Goal: Find specific page/section: Find specific page/section

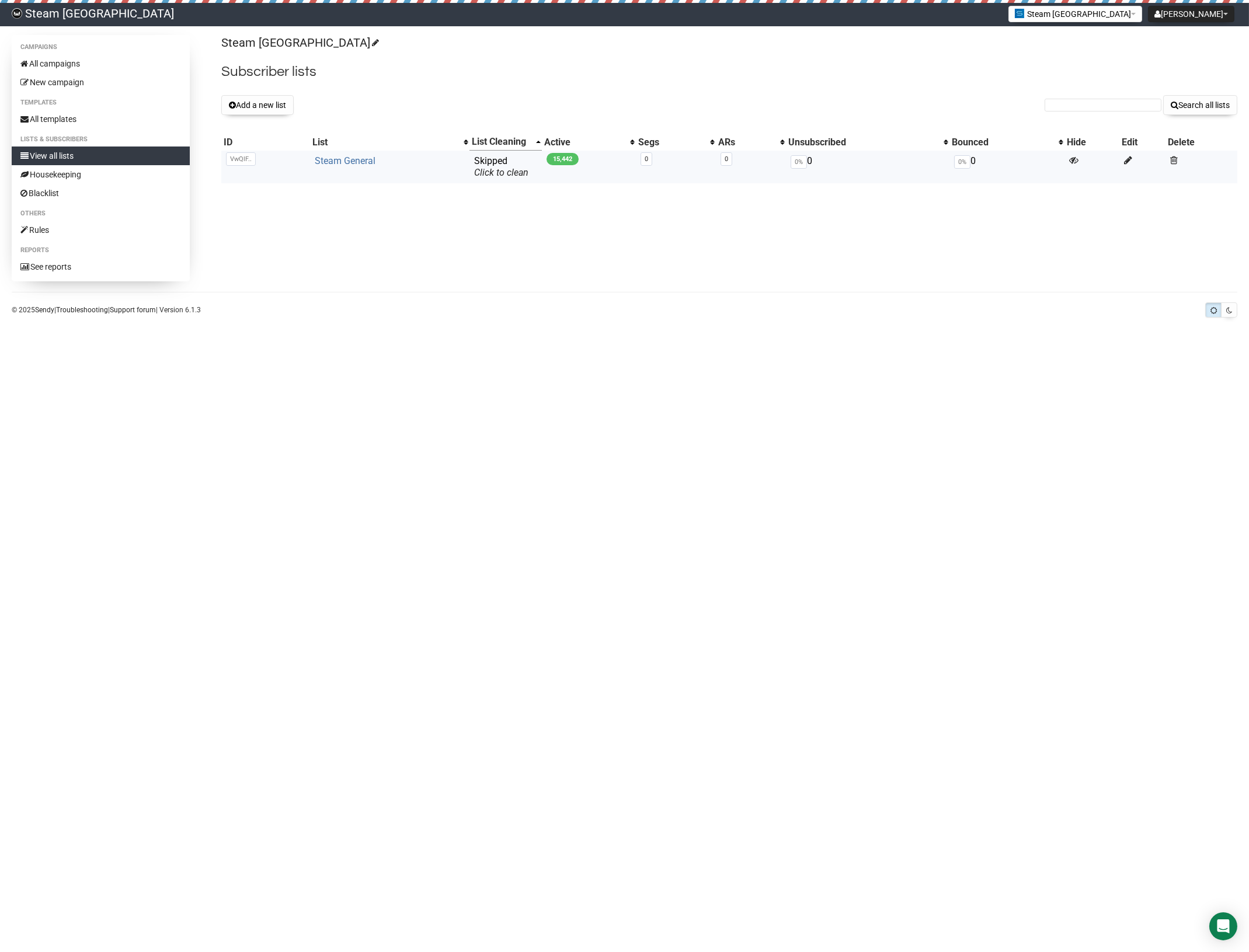
click at [336, 167] on link "Steam General" at bounding box center [345, 161] width 61 height 11
click at [518, 255] on div "Campaigns All campaigns New campaign Templates All templates Lists & subscriber…" at bounding box center [624, 158] width 1226 height 246
click at [463, 412] on body "Steam [GEOGRAPHIC_DATA] [PERSON_NAME] Settings Logout Steam MN Duluth Makerspac…" at bounding box center [624, 476] width 1249 height 952
click at [534, 367] on body "Steam [GEOGRAPHIC_DATA] [PERSON_NAME] Settings Logout Steam MN Duluth Makerspac…" at bounding box center [624, 476] width 1249 height 952
